Goal: Task Accomplishment & Management: Use online tool/utility

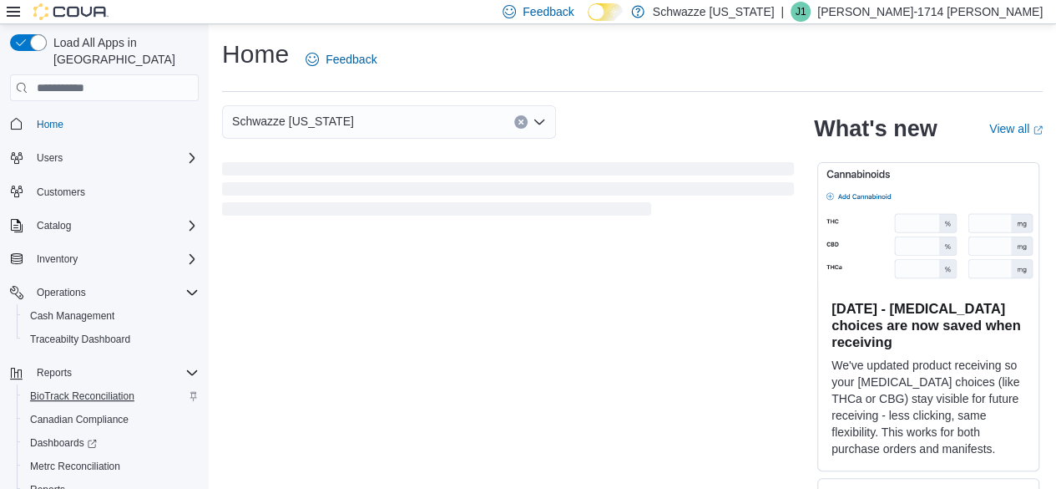
scroll to position [62, 0]
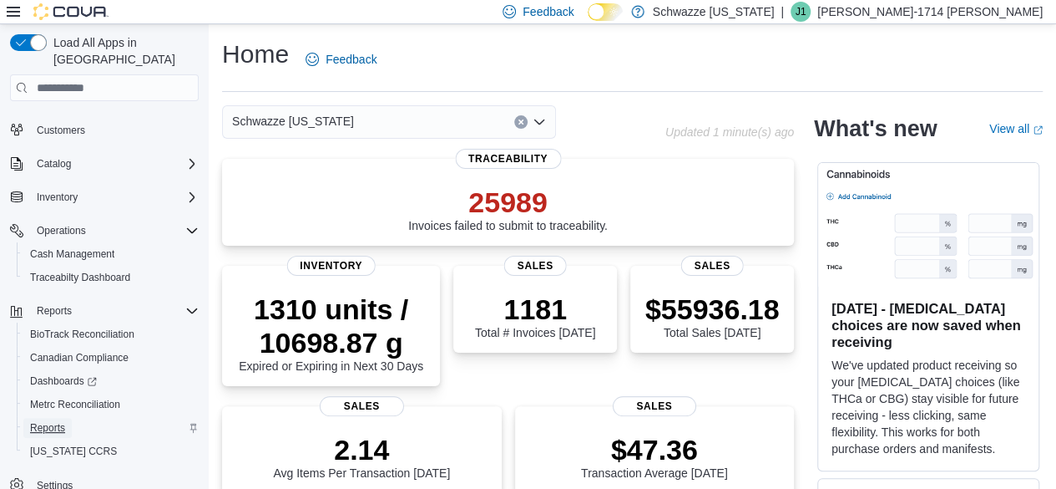
click at [42, 418] on span "Reports" at bounding box center [47, 428] width 35 height 20
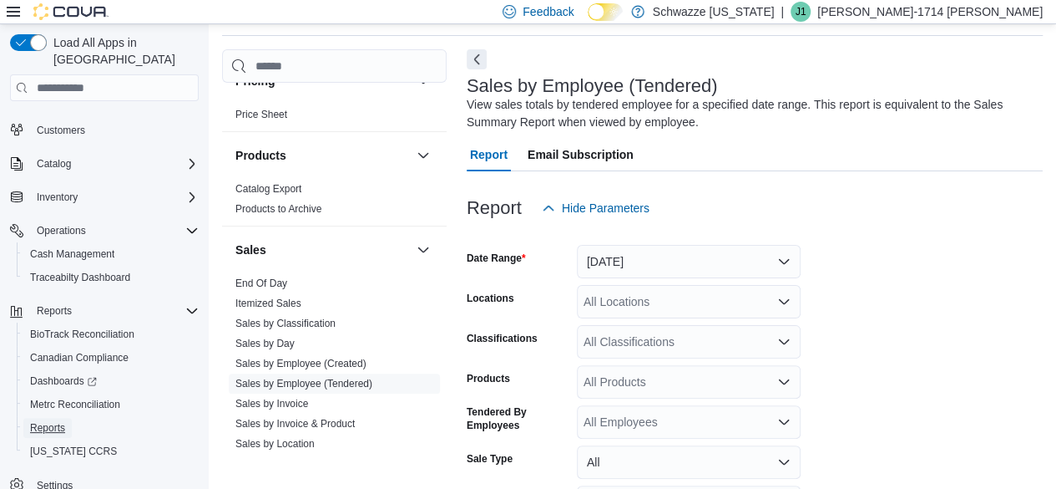
scroll to position [1062, 0]
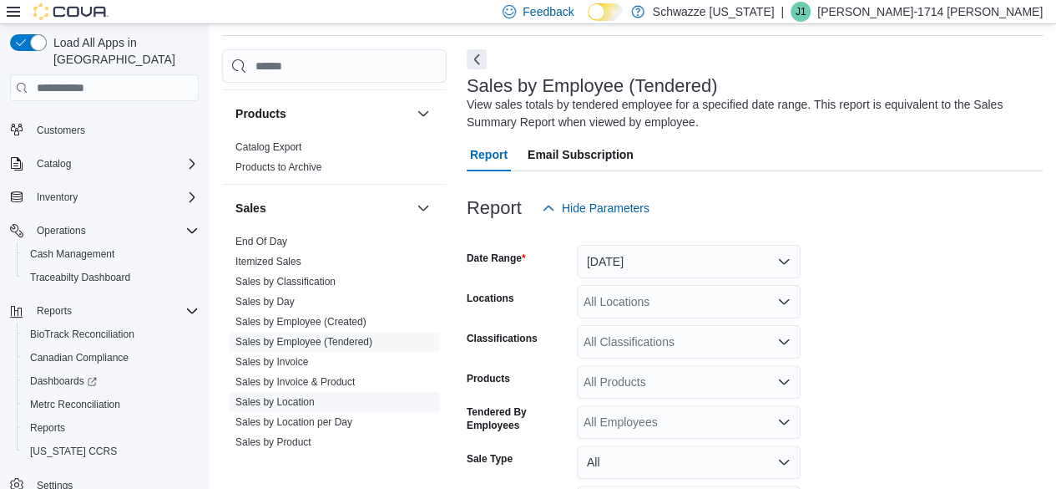
click at [296, 396] on link "Sales by Location" at bounding box center [275, 402] width 79 height 12
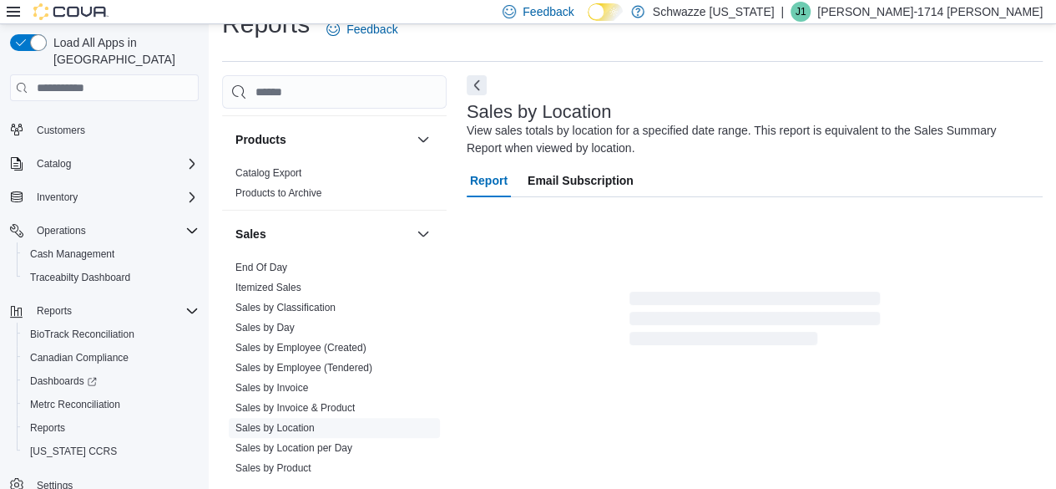
scroll to position [56, 0]
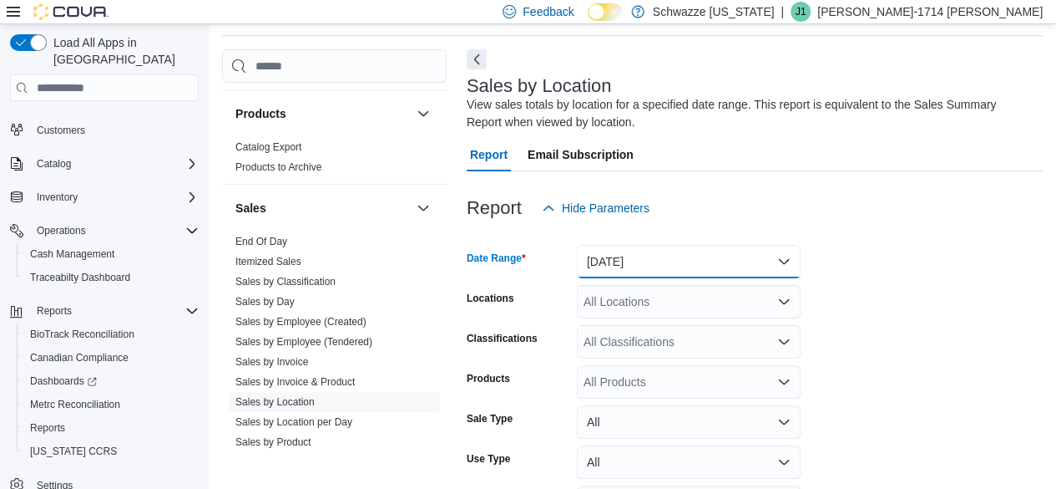
click at [628, 271] on button "[DATE]" at bounding box center [689, 261] width 224 height 33
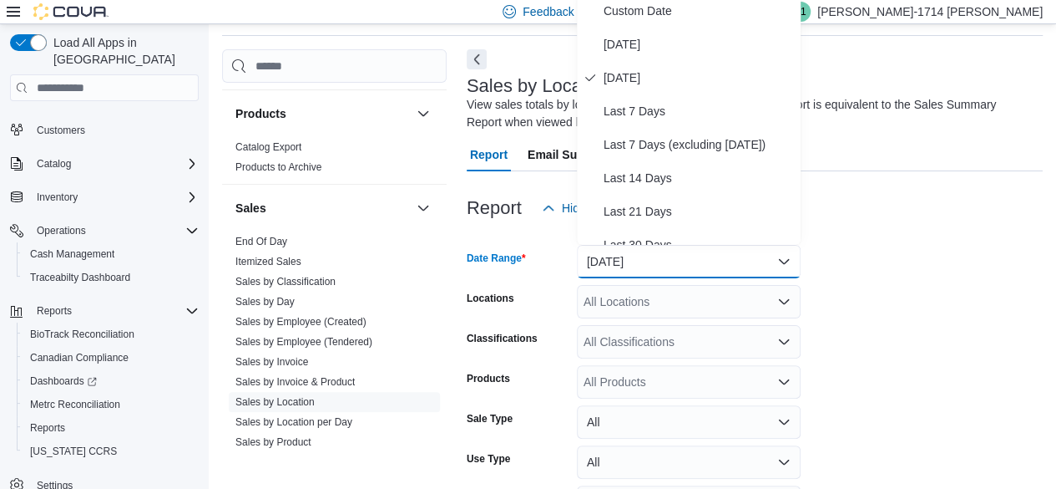
scroll to position [50, 0]
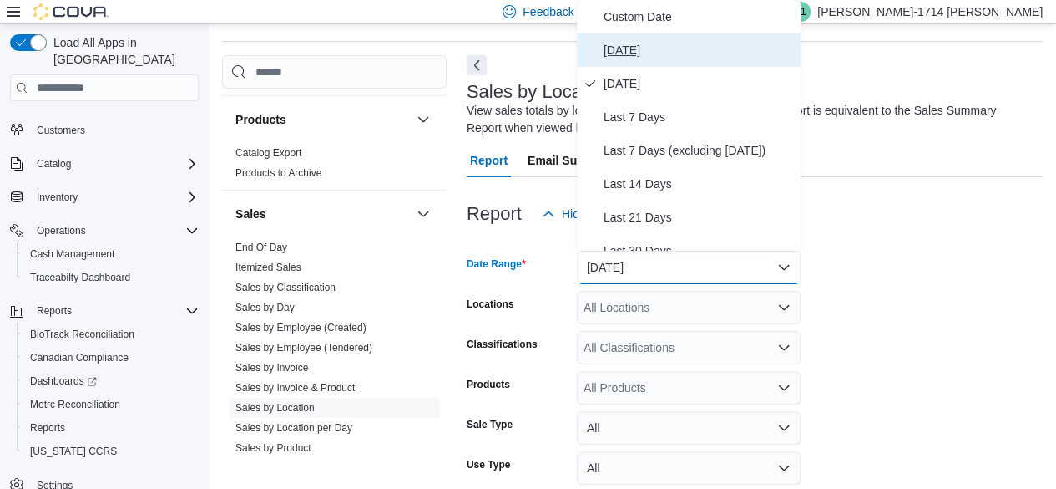
click at [633, 56] on span "[DATE]" at bounding box center [699, 50] width 190 height 20
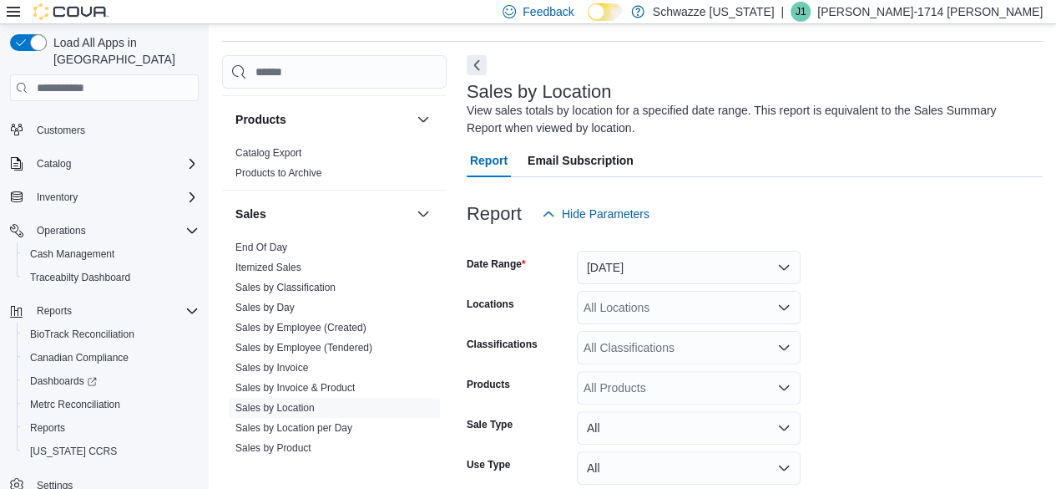
click at [898, 292] on form "Date Range [DATE] Locations All Locations Classifications All Classifications P…" at bounding box center [755, 401] width 576 height 341
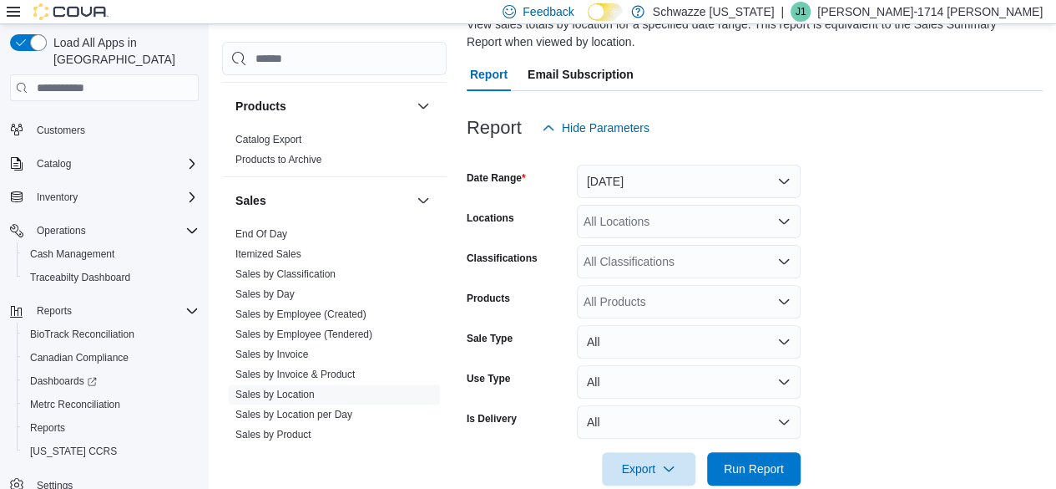
scroll to position [138, 0]
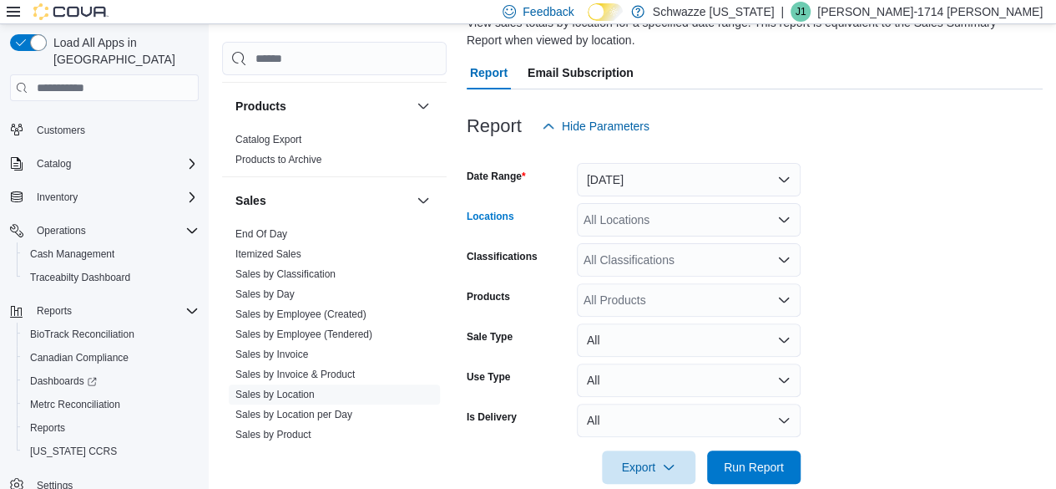
click at [693, 220] on div "All Locations" at bounding box center [689, 219] width 224 height 33
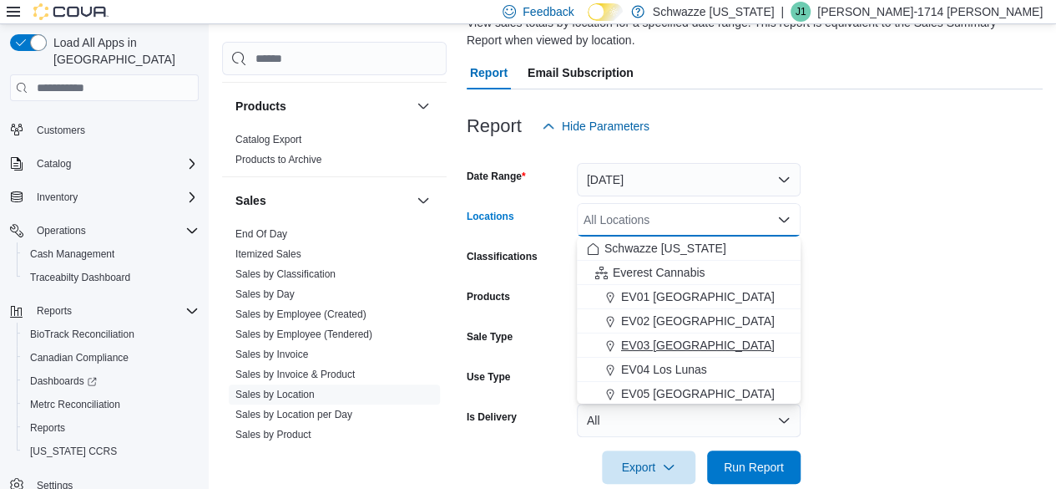
click at [675, 347] on span "EV03 [GEOGRAPHIC_DATA]" at bounding box center [698, 345] width 154 height 17
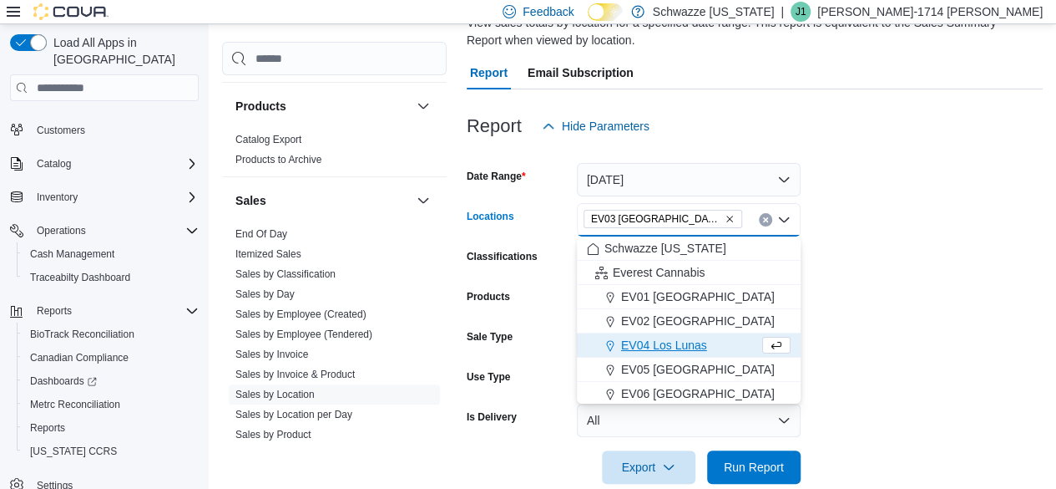
click at [895, 353] on form "Date Range [DATE] Locations [GEOGRAPHIC_DATA] [GEOGRAPHIC_DATA] box. Selected. …" at bounding box center [755, 313] width 576 height 341
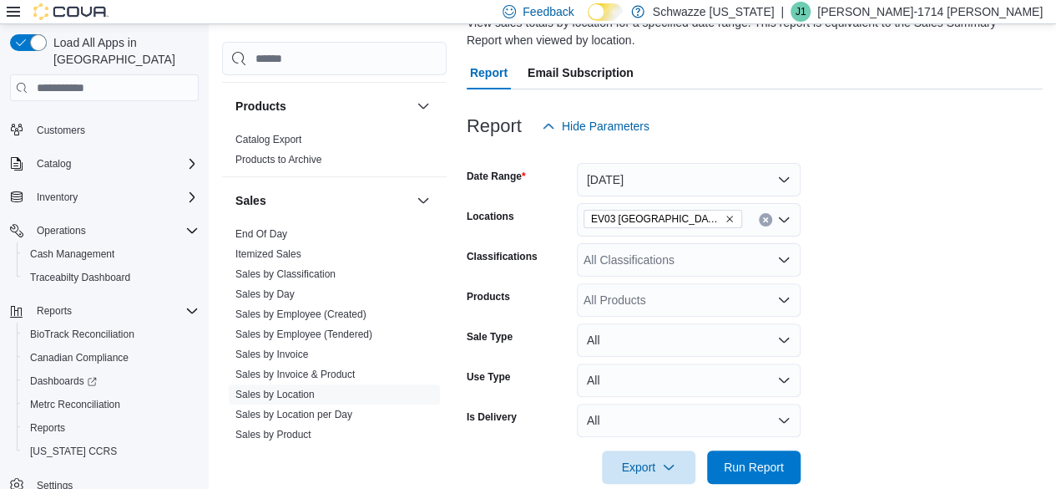
scroll to position [165, 0]
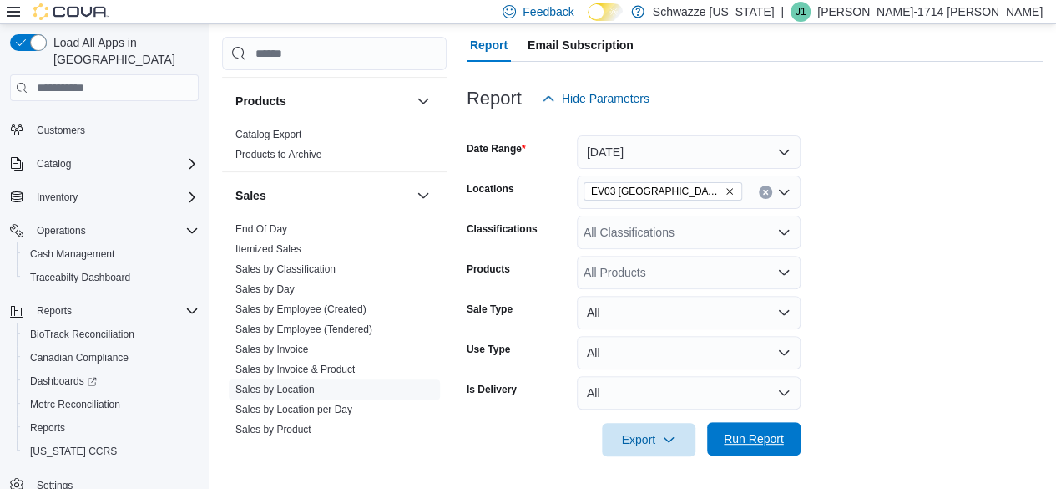
click at [776, 444] on span "Run Report" at bounding box center [754, 438] width 60 height 17
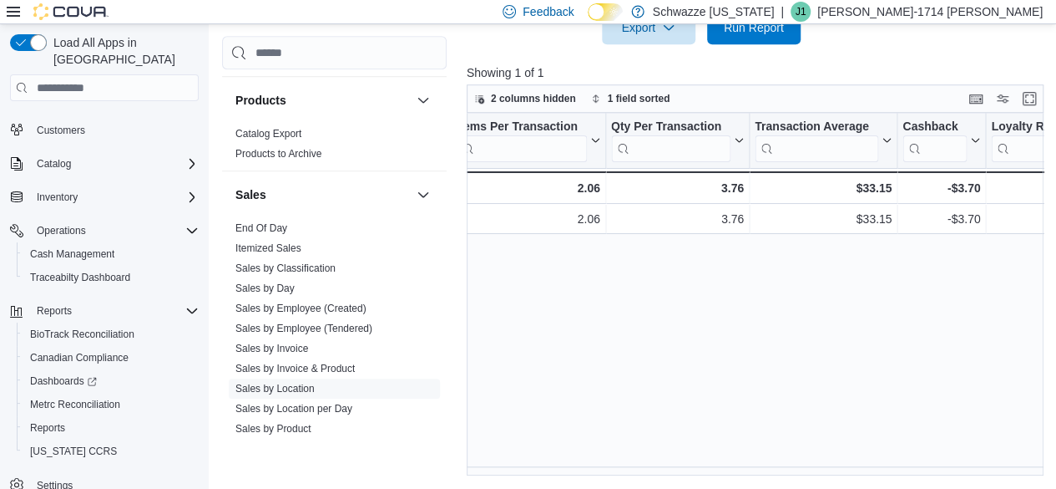
scroll to position [0, 1468]
